Goal: Information Seeking & Learning: Learn about a topic

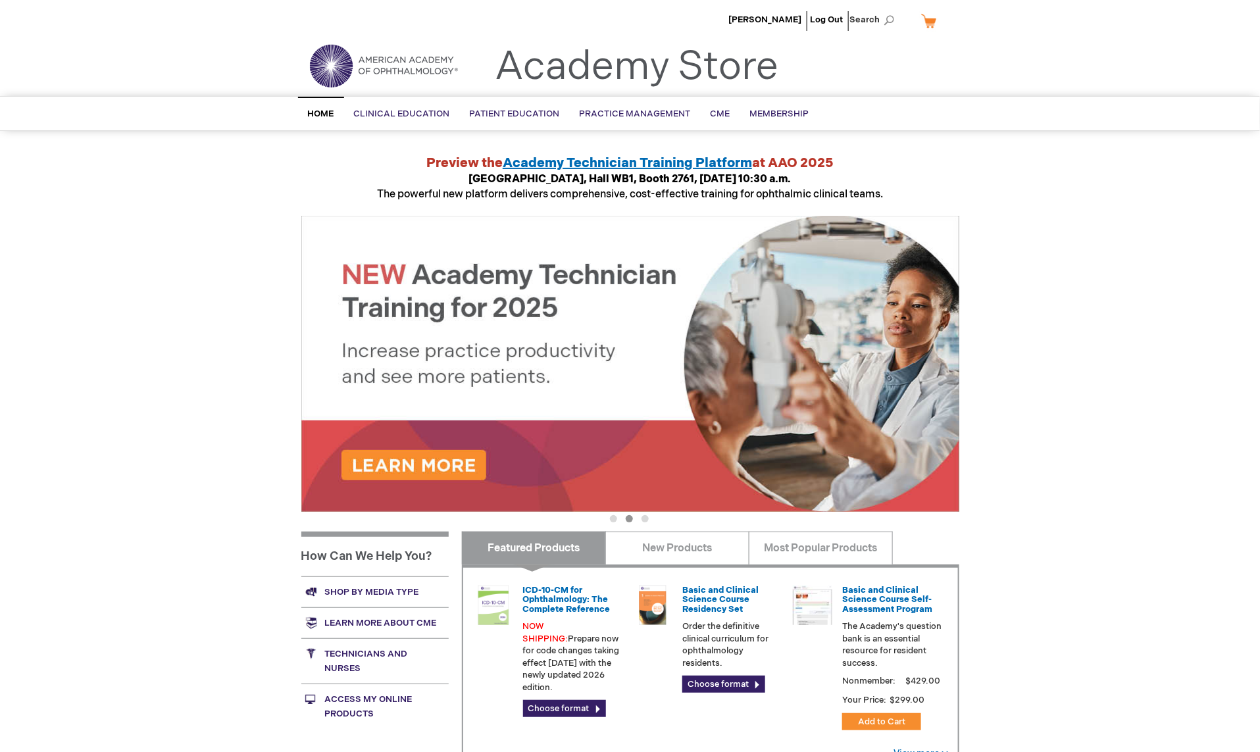
type input "MJTsang"
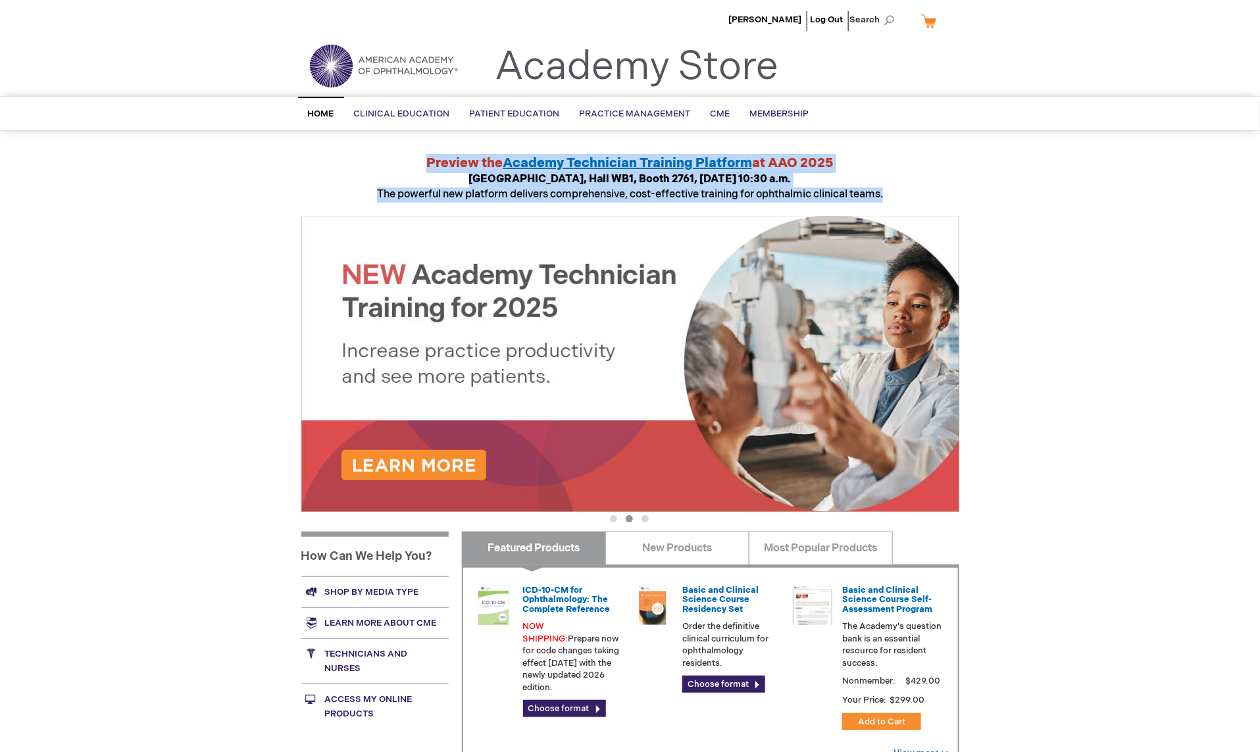
drag, startPoint x: 915, startPoint y: 189, endPoint x: 399, endPoint y: 166, distance: 515.7
click at [399, 166] on div "Preview the Academy Technician Training Platform at [GEOGRAPHIC_DATA], [GEOGRAP…" at bounding box center [630, 178] width 658 height 49
copy div "Preview the Academy Technician Training Platform at [GEOGRAPHIC_DATA], [GEOGRAP…"
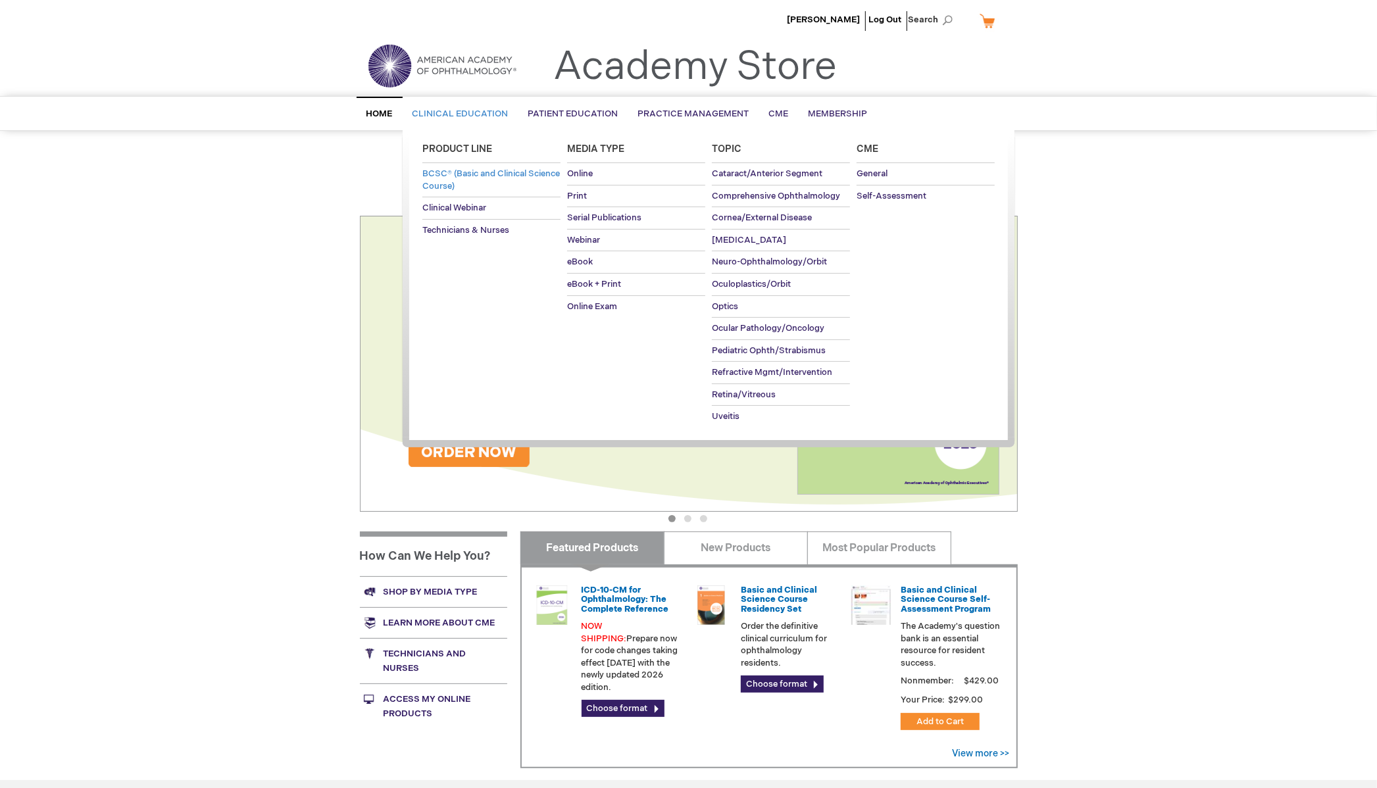
click at [475, 171] on span "BCSC® (Basic and Clinical Science Course)" at bounding box center [491, 179] width 138 height 23
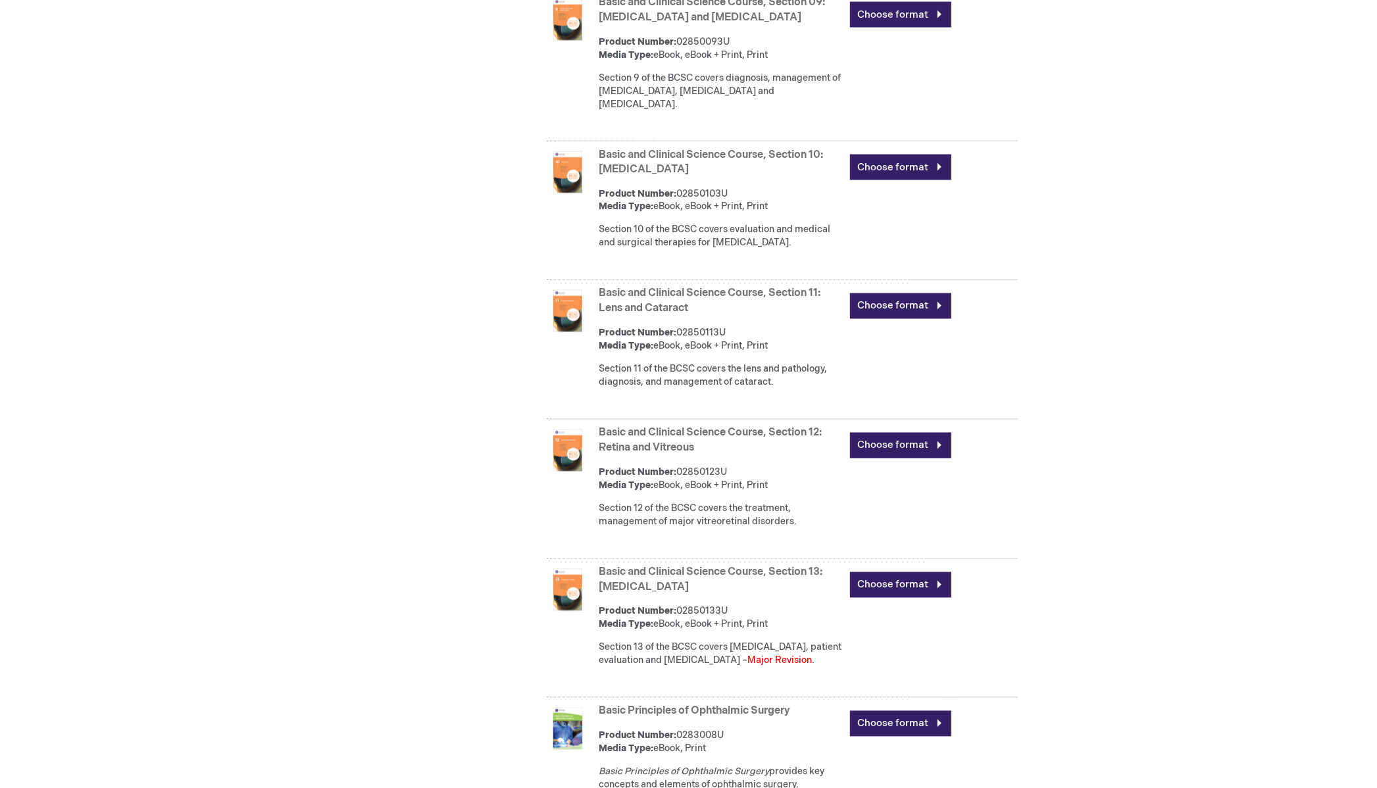
scroll to position [2156, 0]
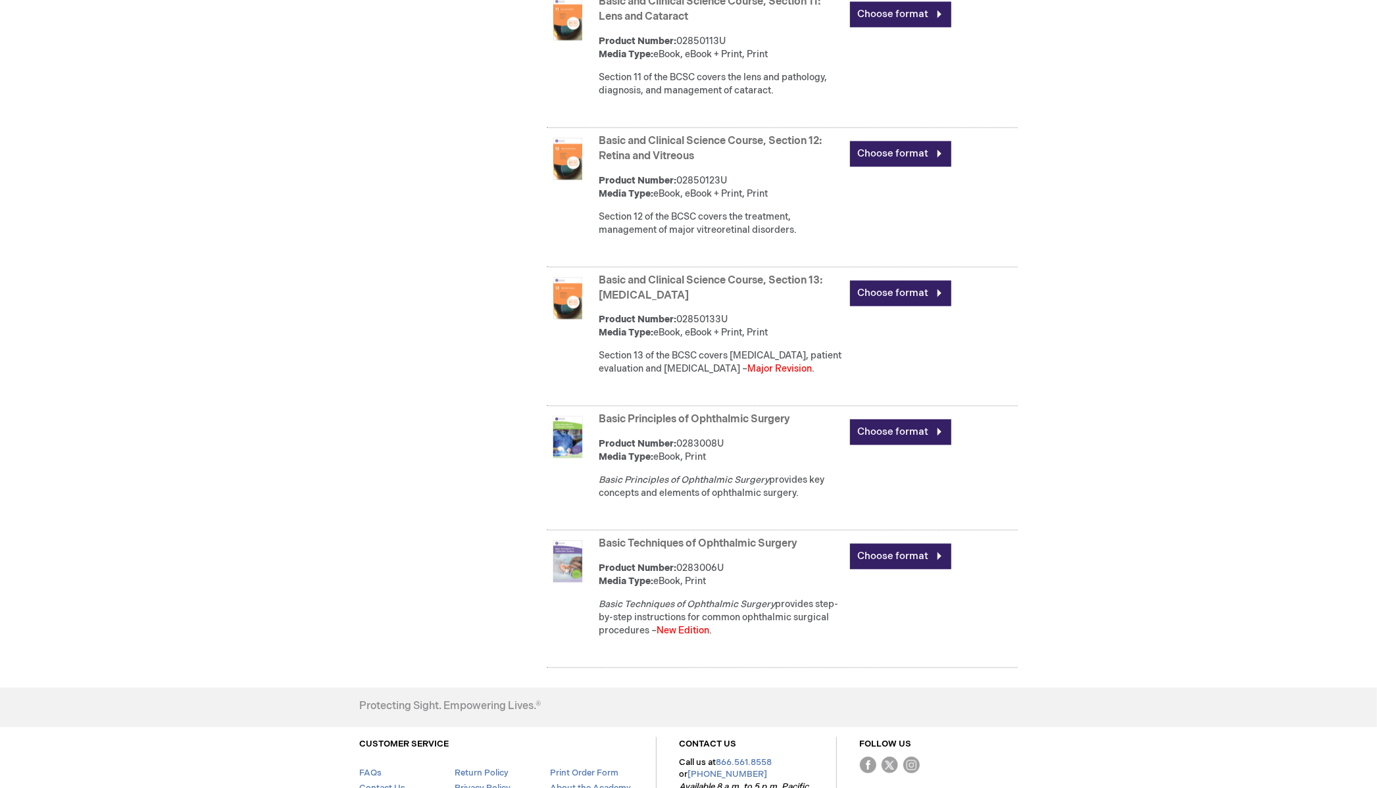
type input "MJTsang"
click at [753, 274] on link "Basic and Clinical Science Course, Section 13: Refractive Surgery" at bounding box center [711, 288] width 224 height 28
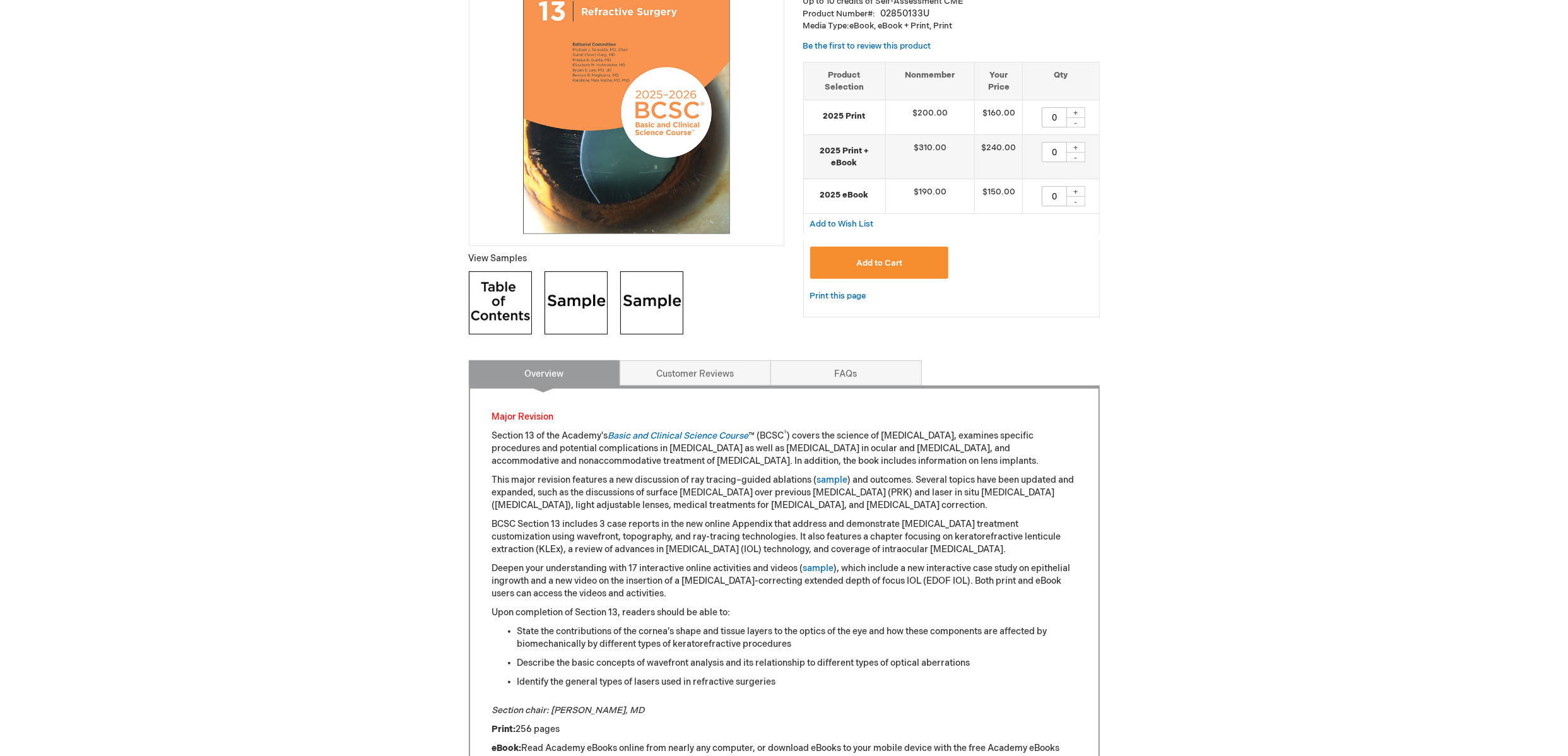
scroll to position [420, 0]
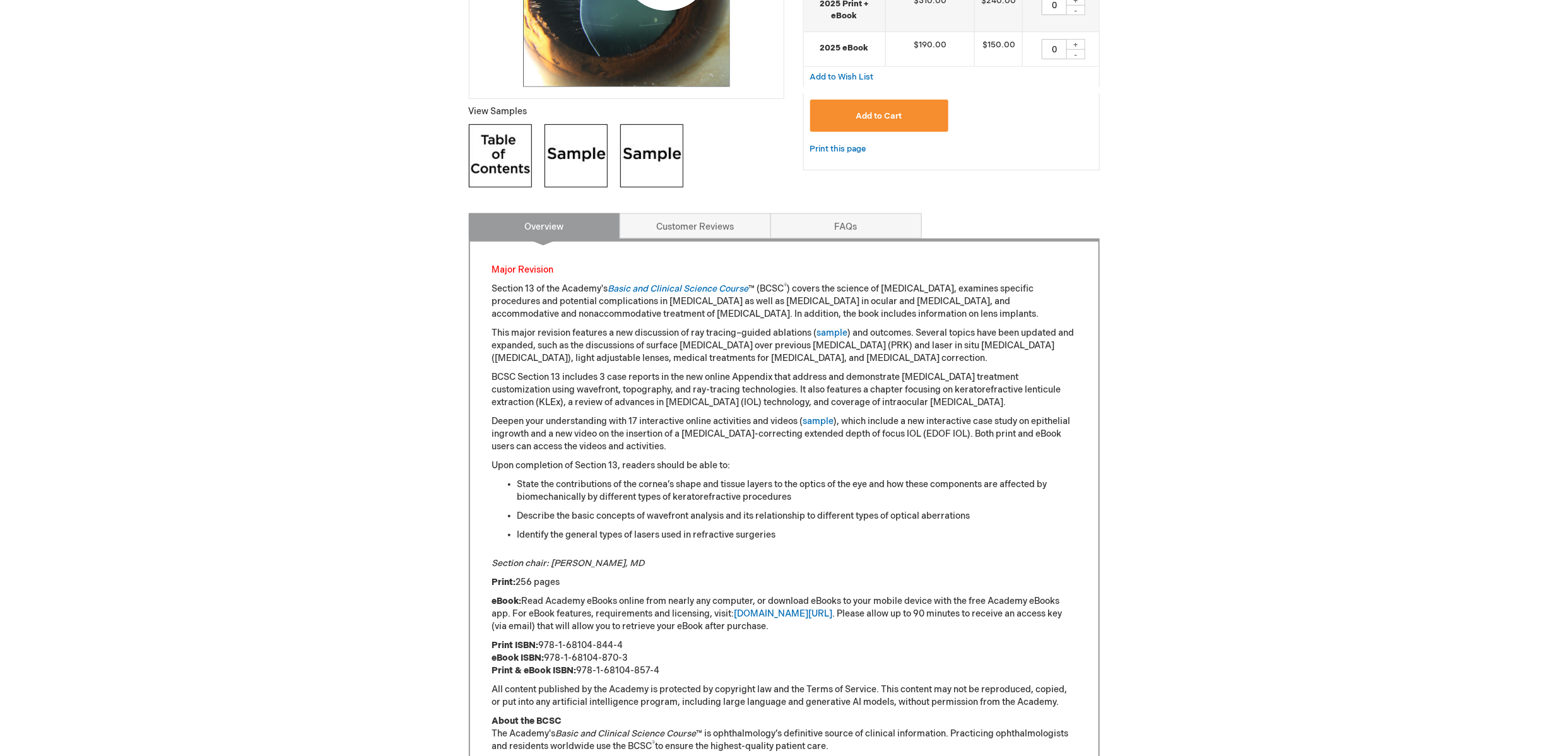
type input "MJTsang"
click at [596, 156] on img at bounding box center [576, 156] width 63 height 63
click at [651, 175] on img at bounding box center [652, 156] width 63 height 63
